Goal: Browse casually

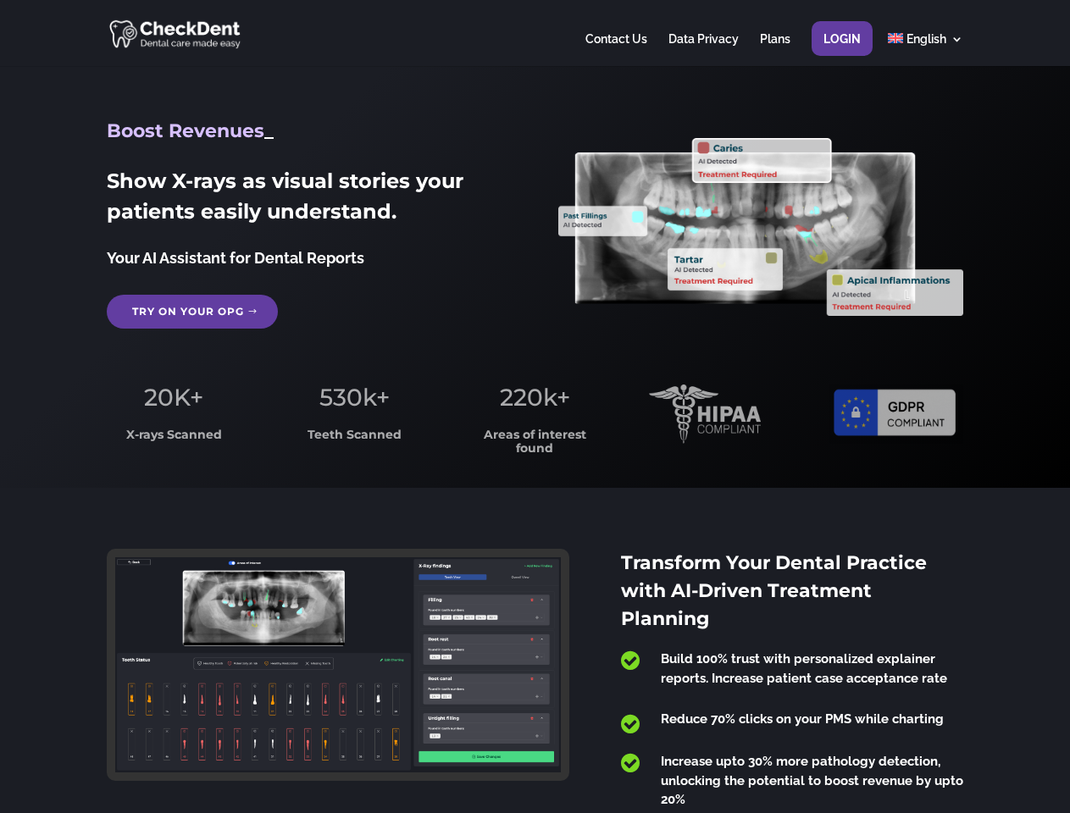
click at [535, 407] on span "220k+" at bounding box center [535, 397] width 70 height 29
click at [535, 33] on div at bounding box center [535, 33] width 856 height 66
click at [535, 407] on span "220k+" at bounding box center [535, 397] width 70 height 29
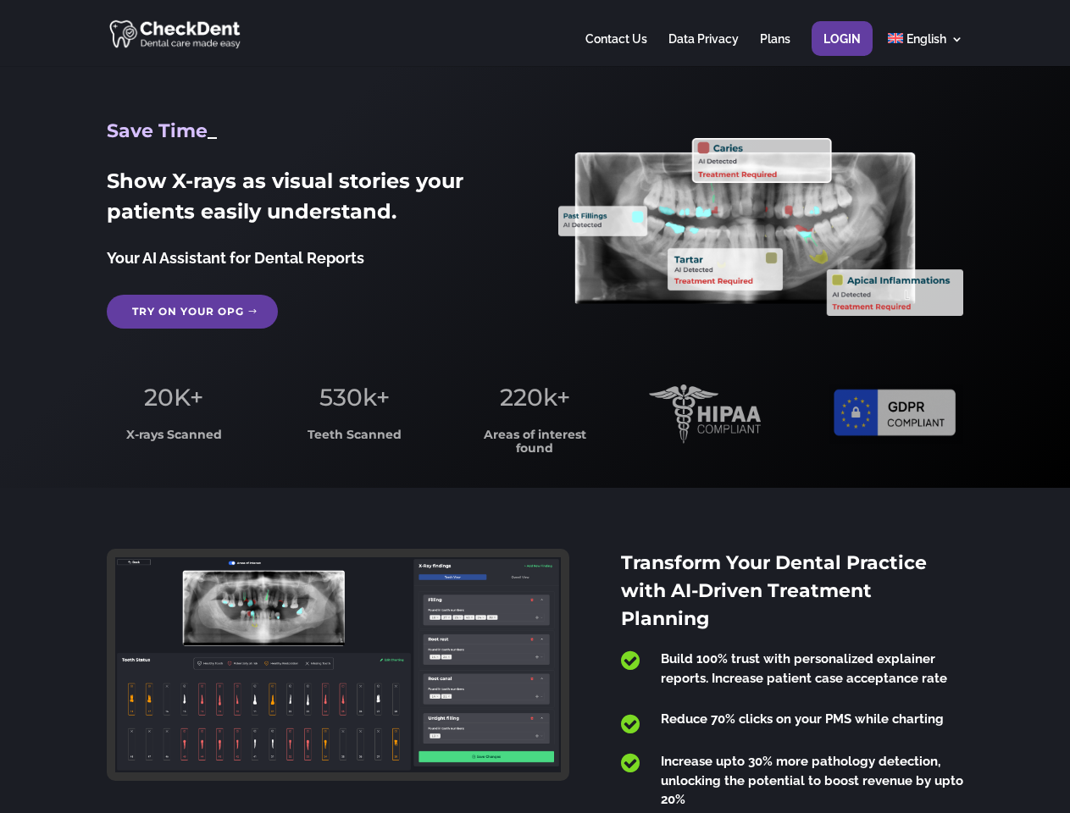
click at [535, 33] on div at bounding box center [535, 33] width 856 height 66
